Goal: Information Seeking & Learning: Learn about a topic

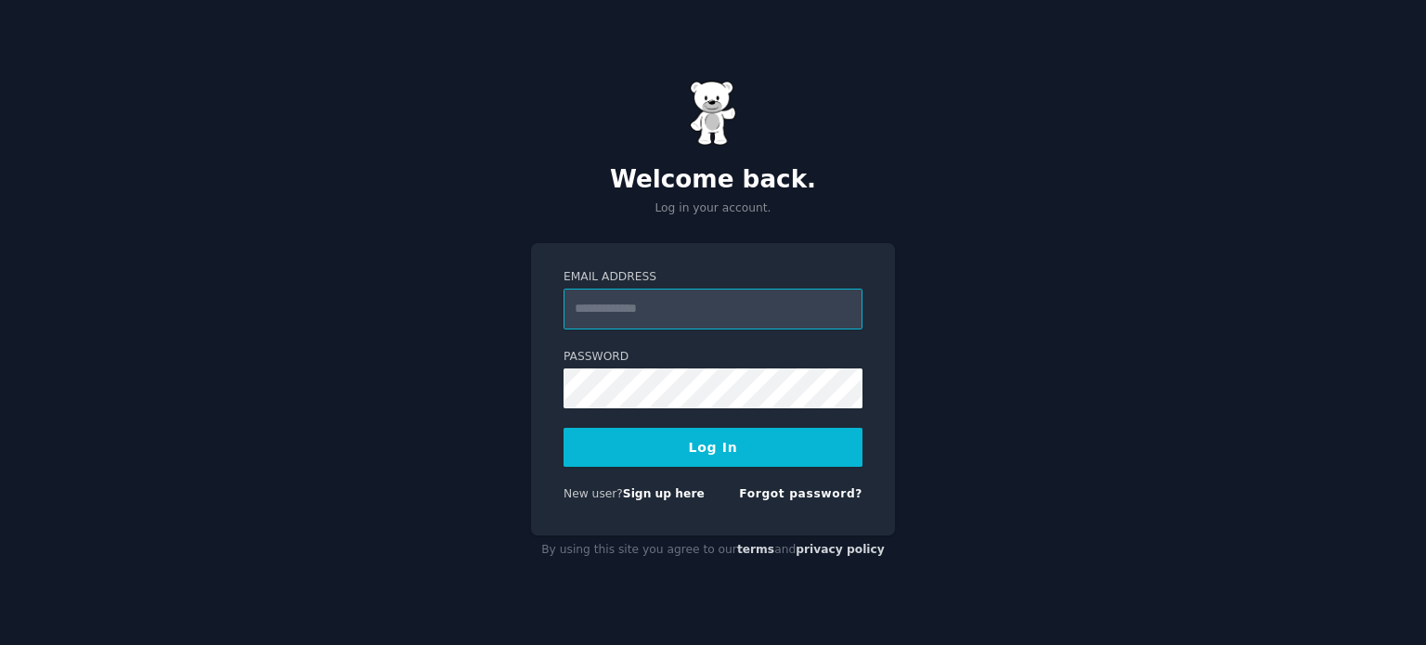
type input "**********"
click at [789, 443] on button "Log In" at bounding box center [712, 447] width 299 height 39
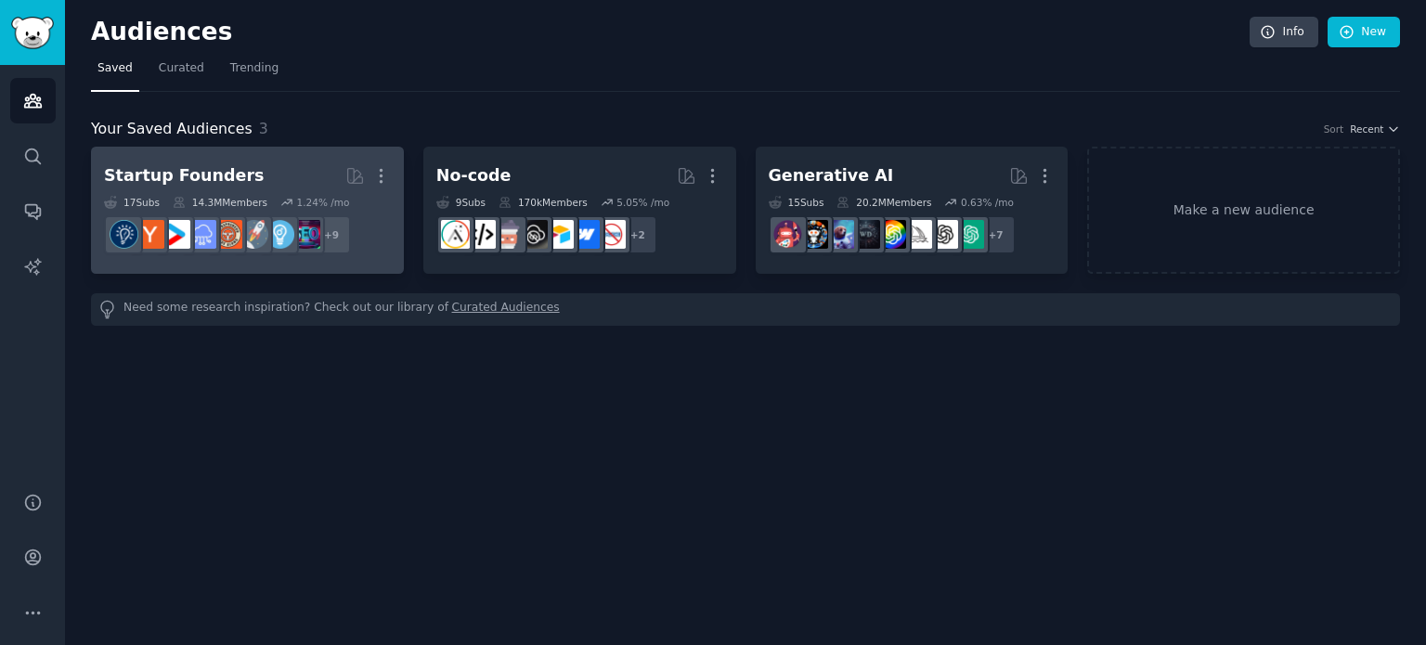
click at [287, 174] on h2 "Startup Founders More" at bounding box center [247, 176] width 287 height 32
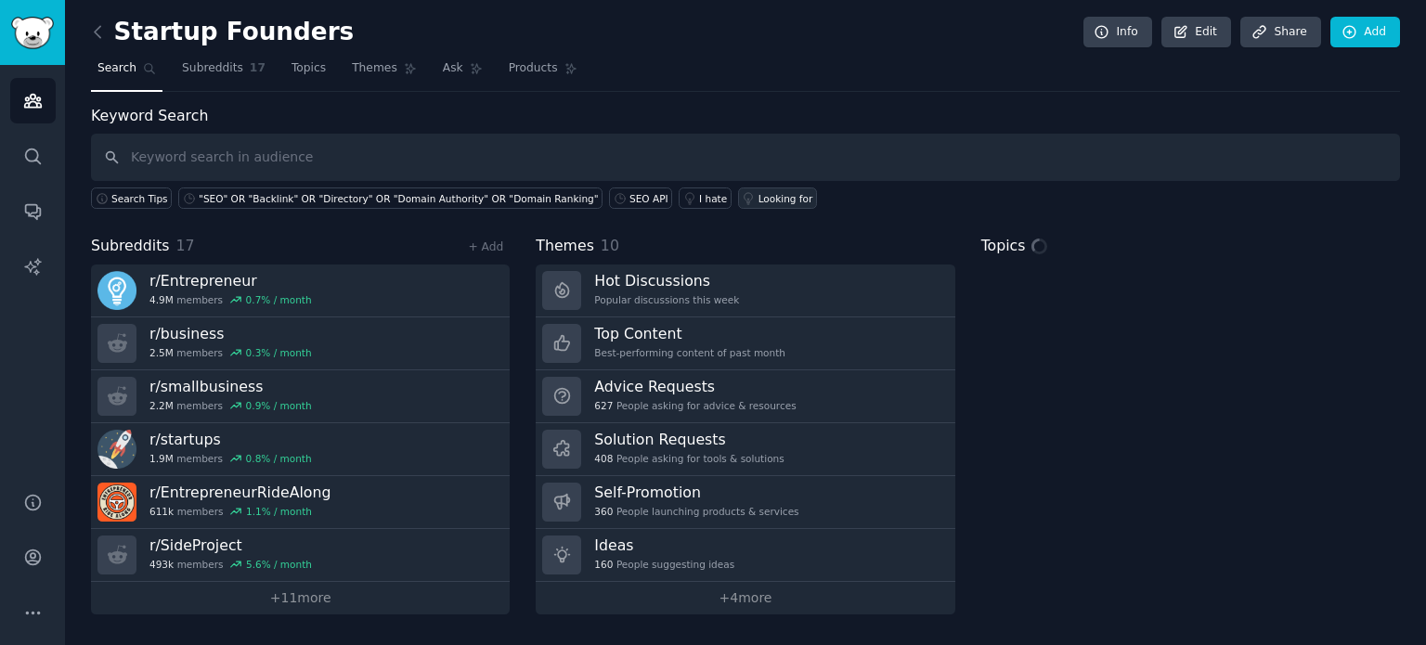
click at [291, 207] on link ""SEO" OR "Backlink" OR "Directory" OR "Domain Authority" OR "Domain Ranking"" at bounding box center [390, 197] width 424 height 21
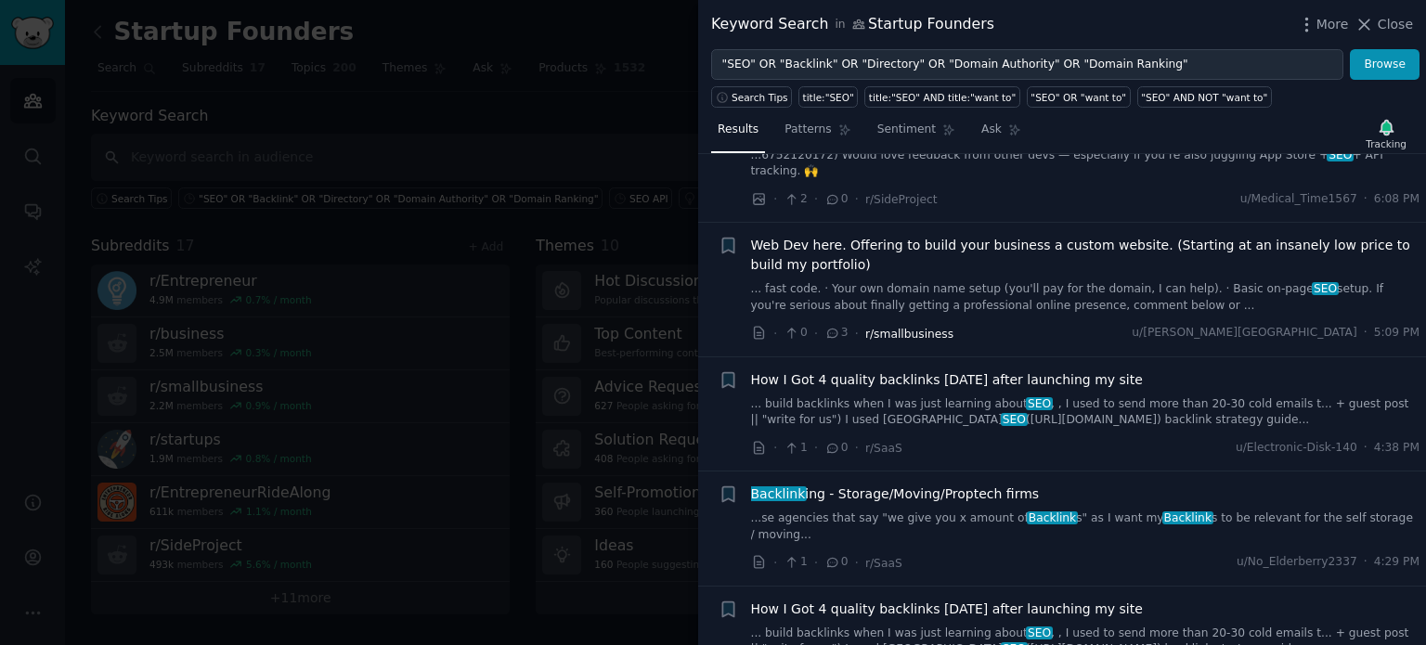
scroll to position [317, 0]
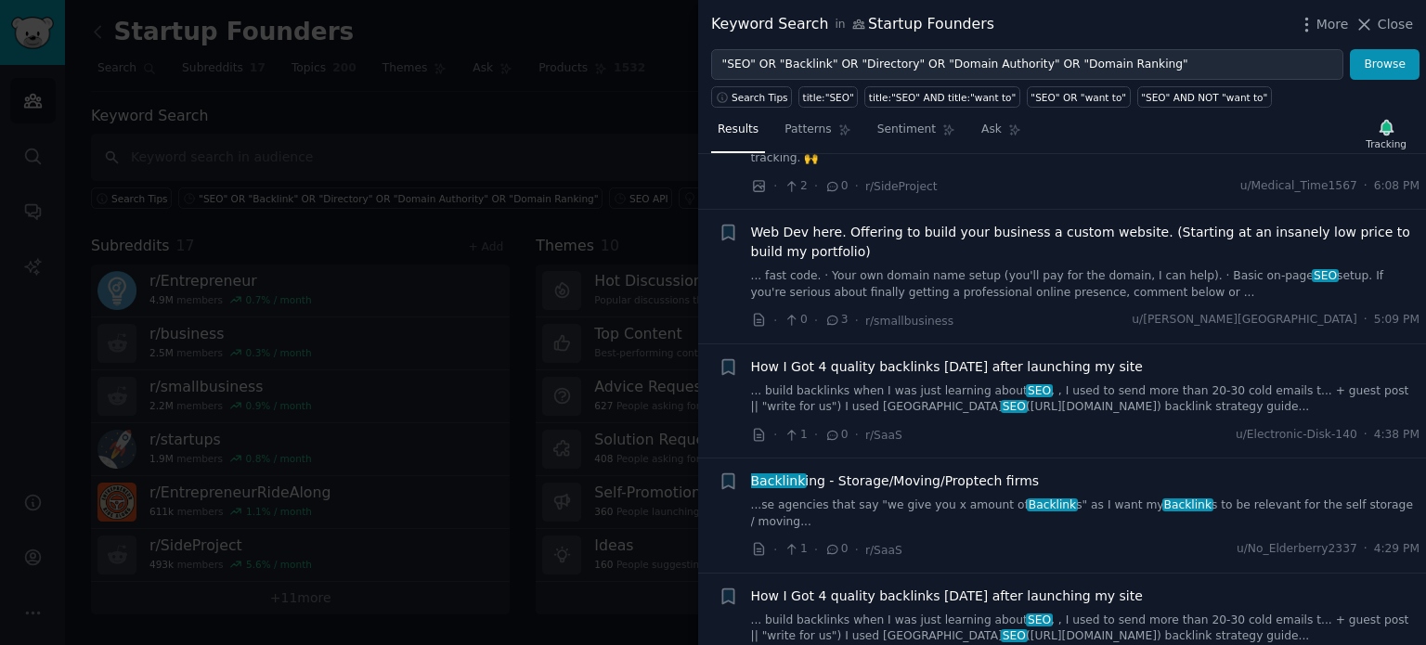
click at [917, 357] on span "How I Got 4 quality backlinks [DATE] after launching my site" at bounding box center [947, 366] width 392 height 19
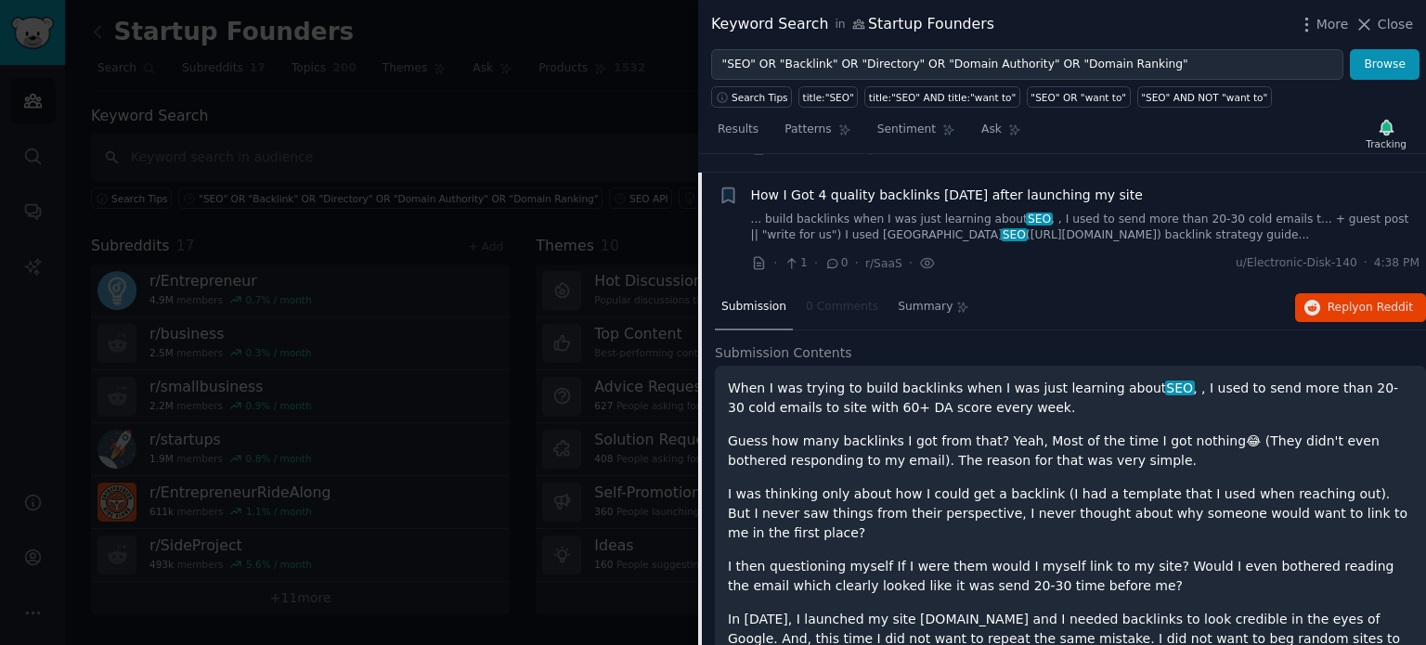
scroll to position [490, 0]
click at [1379, 300] on span "on Reddit" at bounding box center [1386, 306] width 54 height 13
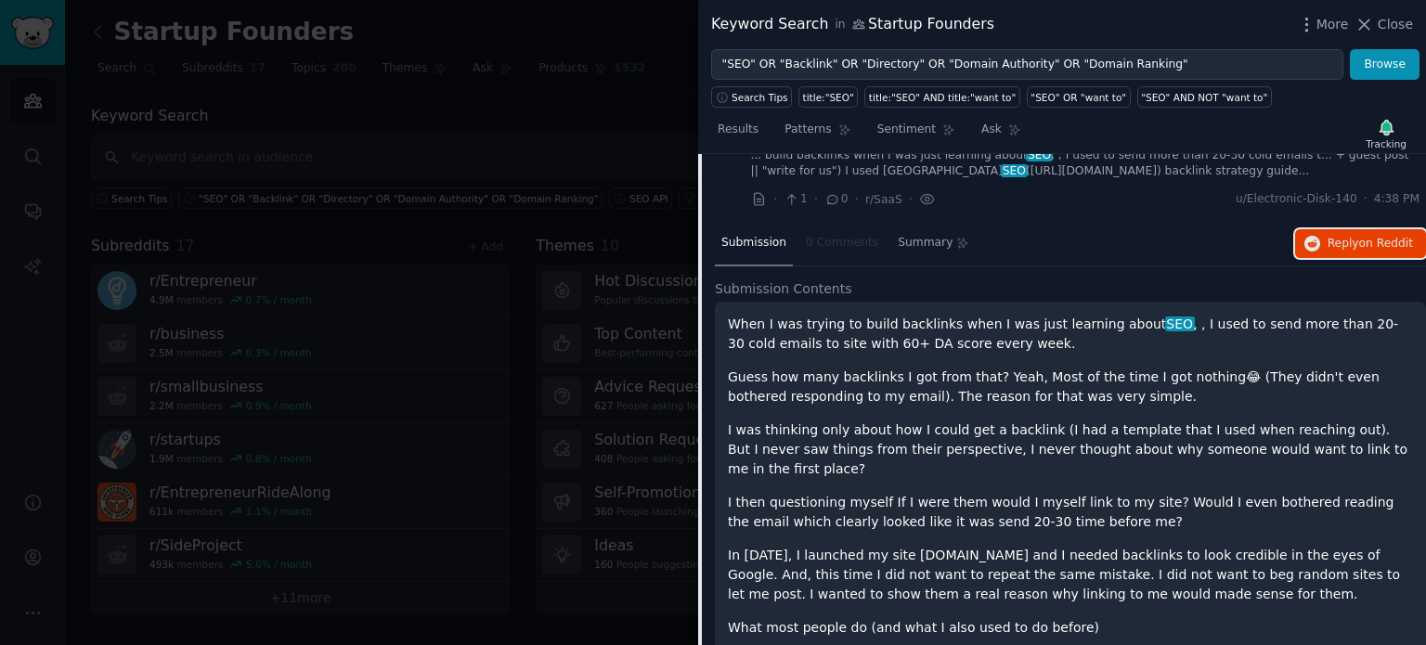
scroll to position [535, 0]
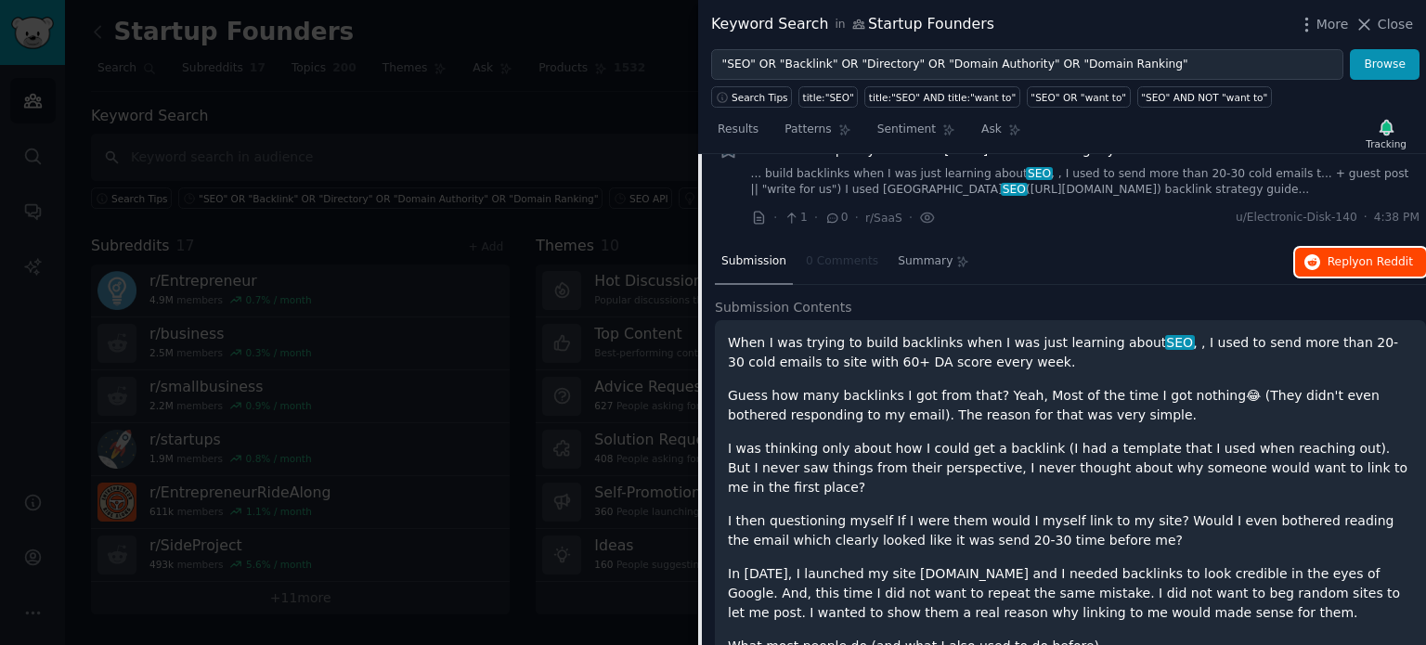
click at [1367, 255] on span "on Reddit" at bounding box center [1386, 261] width 54 height 13
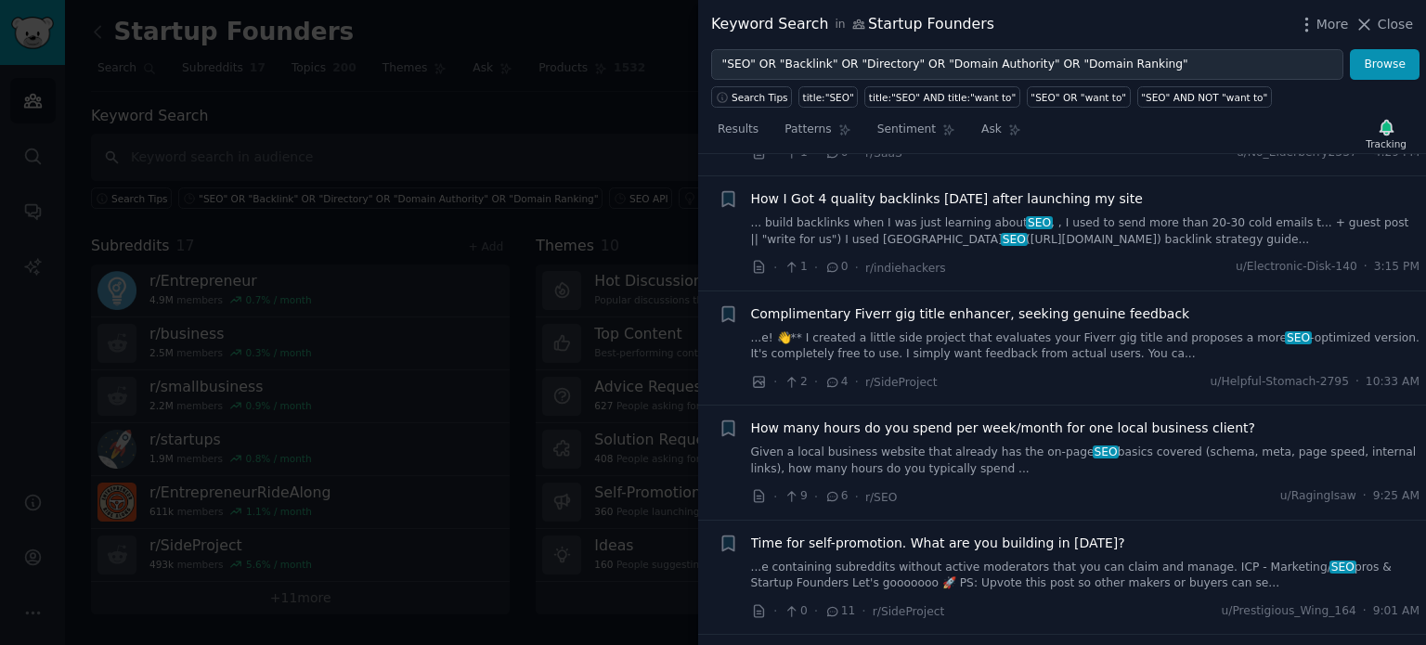
scroll to position [2472, 0]
click at [965, 559] on link "...e containing subreddits without active moderators that you can claim and man…" at bounding box center [1085, 575] width 669 height 32
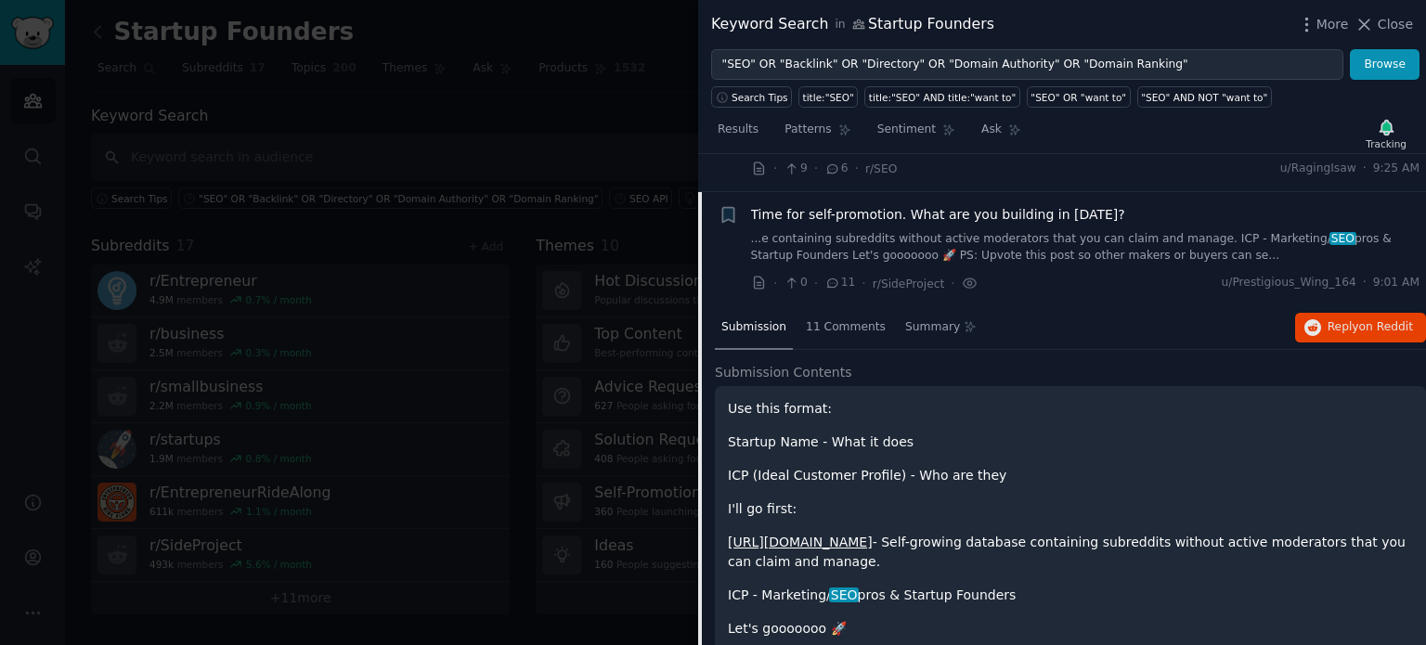
scroll to position [1046, 0]
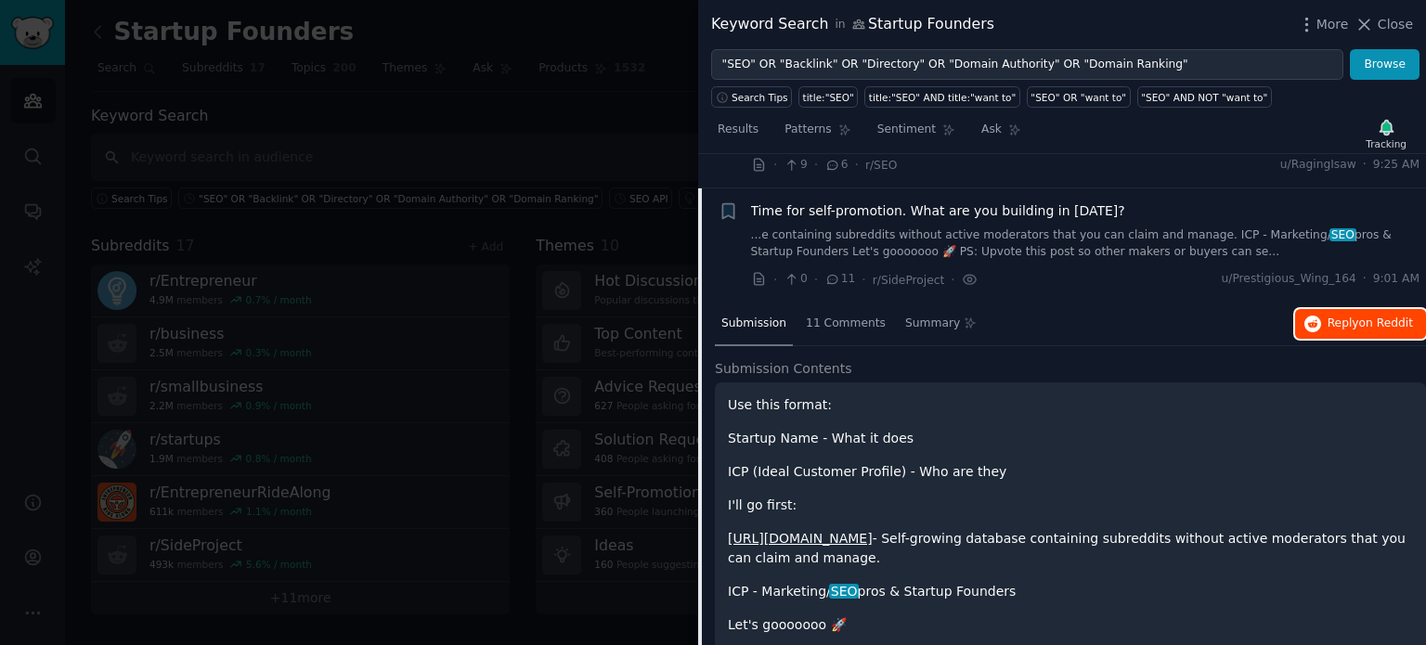
click at [1373, 317] on span "on Reddit" at bounding box center [1386, 323] width 54 height 13
